Goal: Transaction & Acquisition: Purchase product/service

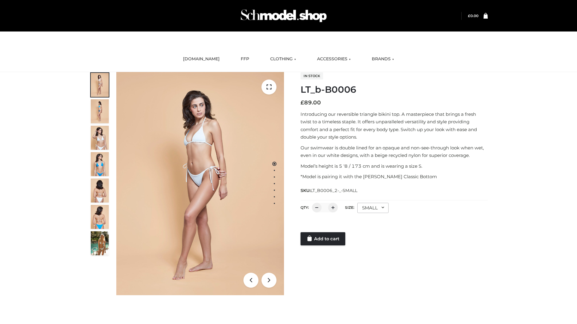
click at [323, 239] on link "Add to cart" at bounding box center [322, 238] width 45 height 13
